Goal: Task Accomplishment & Management: Manage account settings

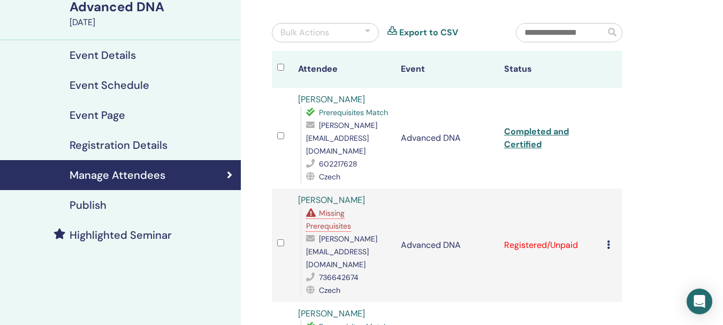
scroll to position [182, 0]
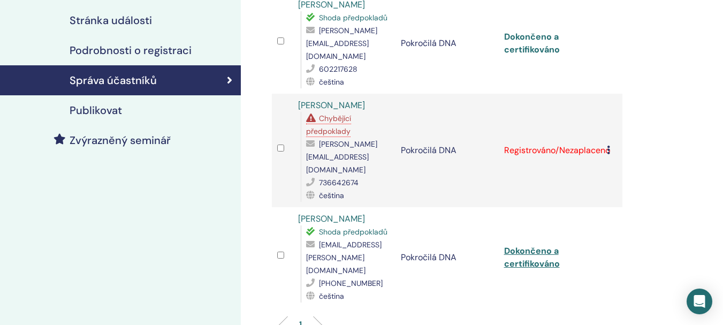
click at [540, 31] on font "Dokončeno a certifikováno" at bounding box center [532, 43] width 56 height 24
click at [536, 245] on font "Dokončeno a certifikováno" at bounding box center [532, 257] width 56 height 24
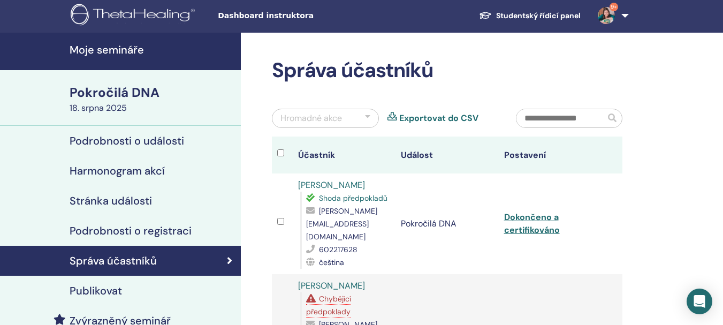
scroll to position [0, 0]
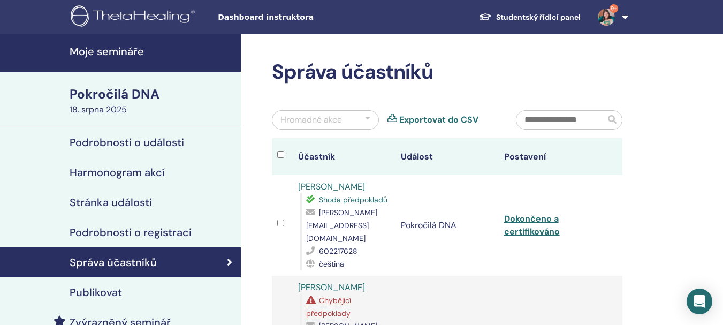
click at [118, 36] on link "Moje semináře" at bounding box center [120, 52] width 241 height 37
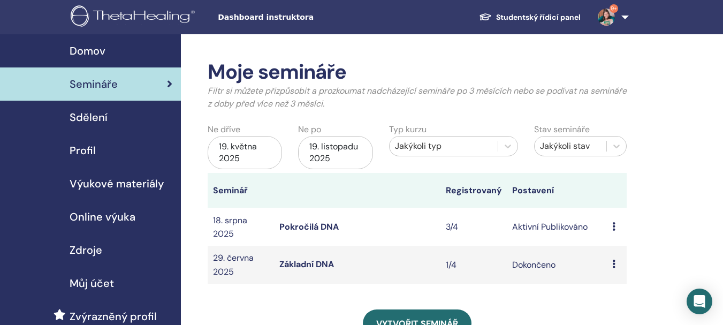
click at [612, 225] on icon at bounding box center [613, 226] width 3 height 9
click at [608, 266] on font "Účastníci" at bounding box center [612, 265] width 36 height 11
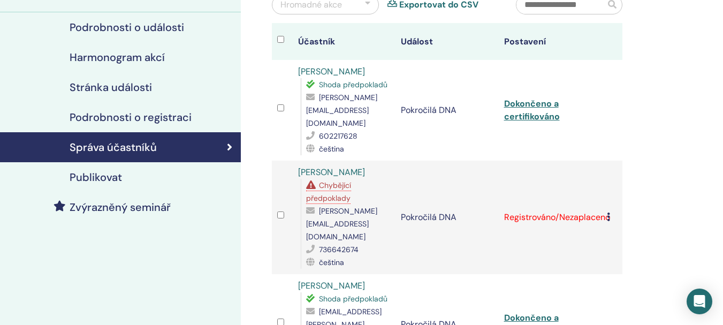
scroll to position [113, 0]
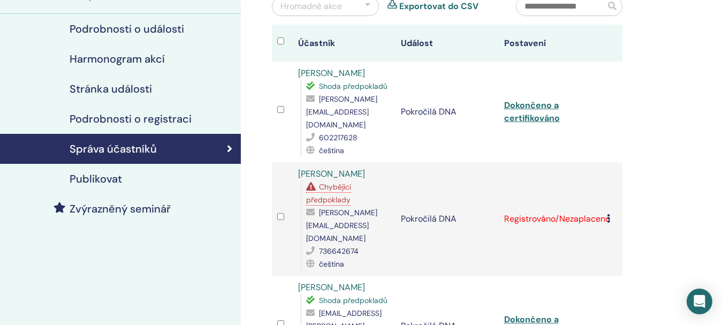
click at [608, 214] on icon at bounding box center [608, 218] width 3 height 9
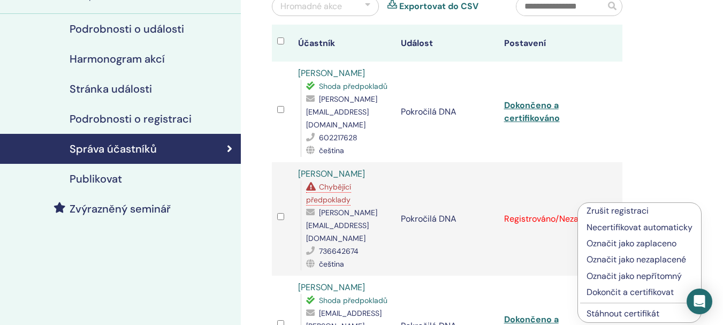
click at [604, 295] on font "Dokončit a certifikovat" at bounding box center [629, 291] width 87 height 11
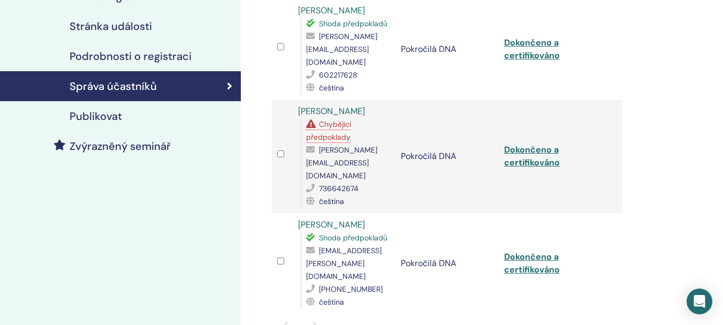
scroll to position [179, 0]
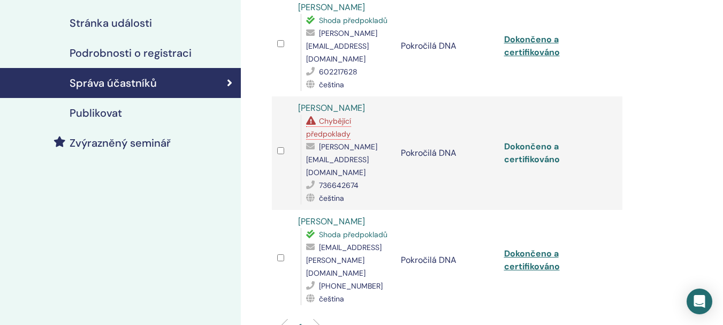
click at [530, 141] on font "Dokončeno a certifikováno" at bounding box center [532, 153] width 56 height 24
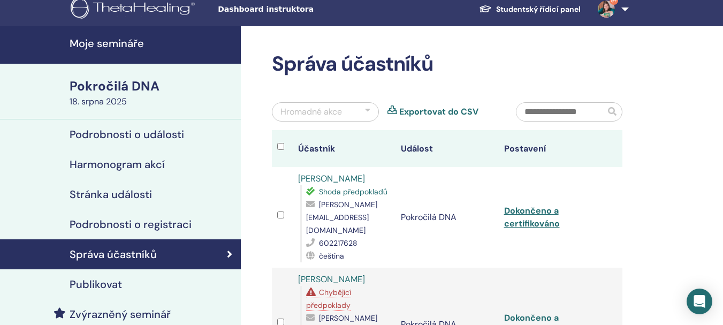
scroll to position [6, 0]
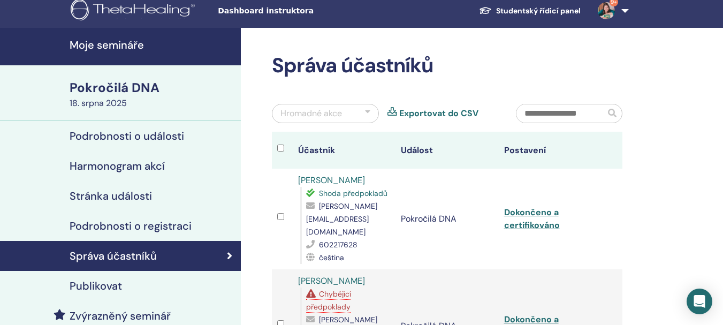
click at [119, 257] on font "Správa účastníků" at bounding box center [113, 256] width 87 height 14
click at [233, 258] on link "Správa účastníků" at bounding box center [120, 256] width 241 height 30
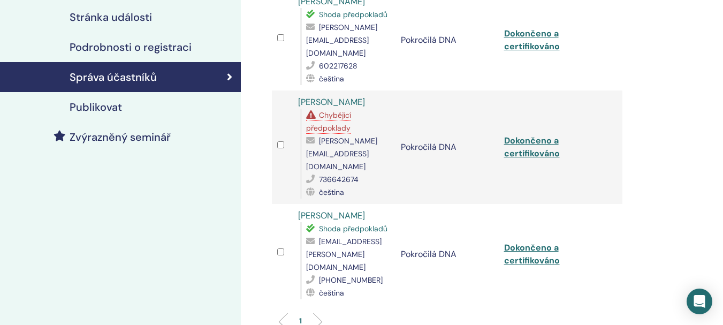
scroll to position [197, 0]
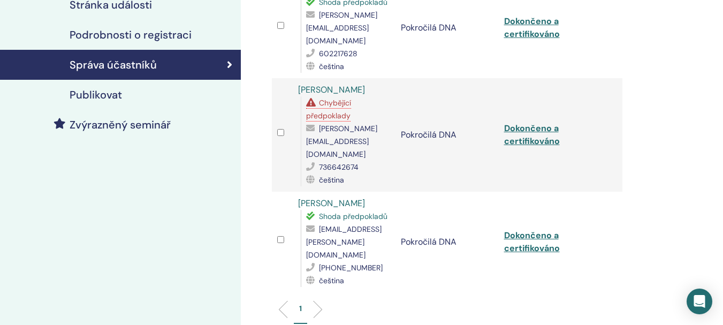
click at [93, 93] on font "Publikovat" at bounding box center [96, 95] width 52 height 14
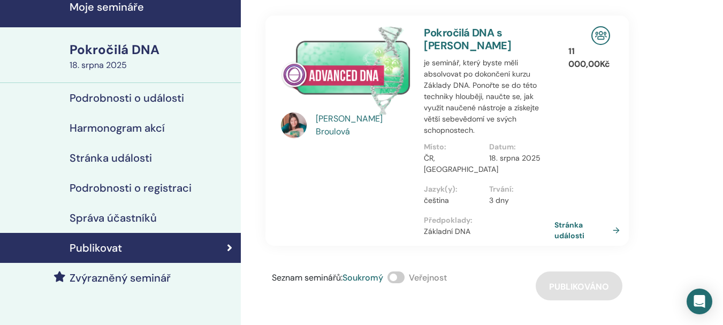
scroll to position [36, 0]
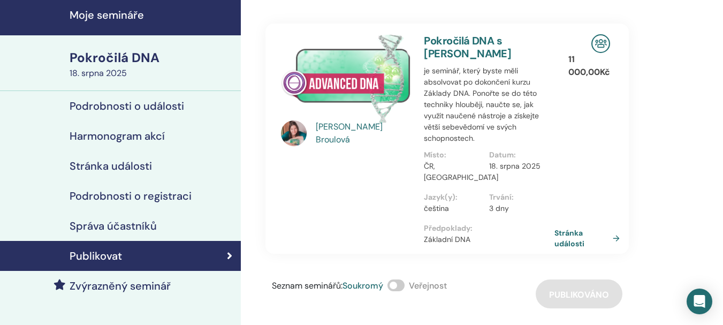
click at [135, 104] on font "Podrobnosti o události" at bounding box center [127, 106] width 114 height 14
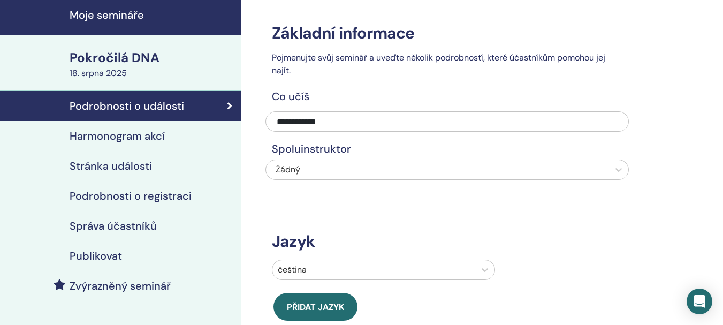
click at [127, 138] on font "Harmonogram akcí" at bounding box center [117, 136] width 95 height 14
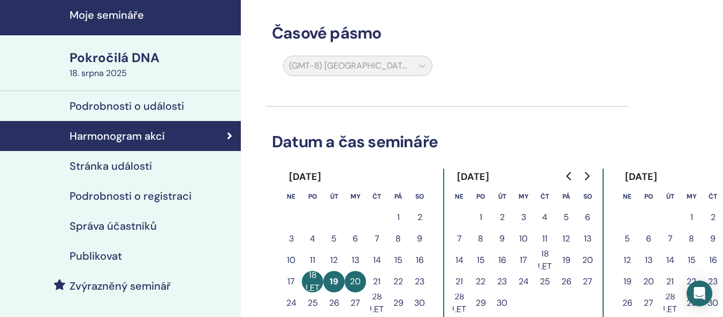
click at [158, 170] on div "Stránka události" at bounding box center [121, 165] width 224 height 13
